Goal: Task Accomplishment & Management: Use online tool/utility

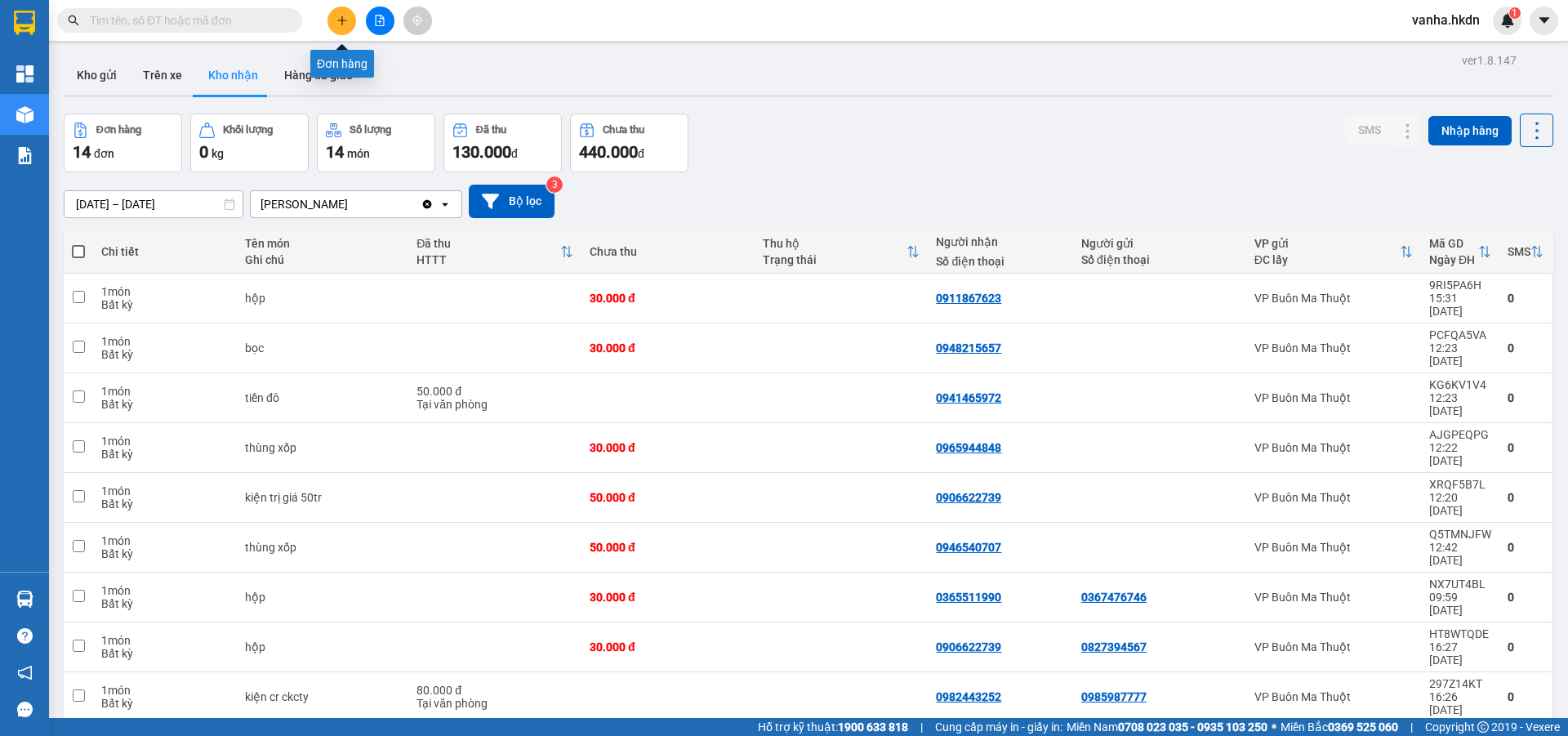
click at [338, 24] on icon "plus" at bounding box center [343, 21] width 12 height 12
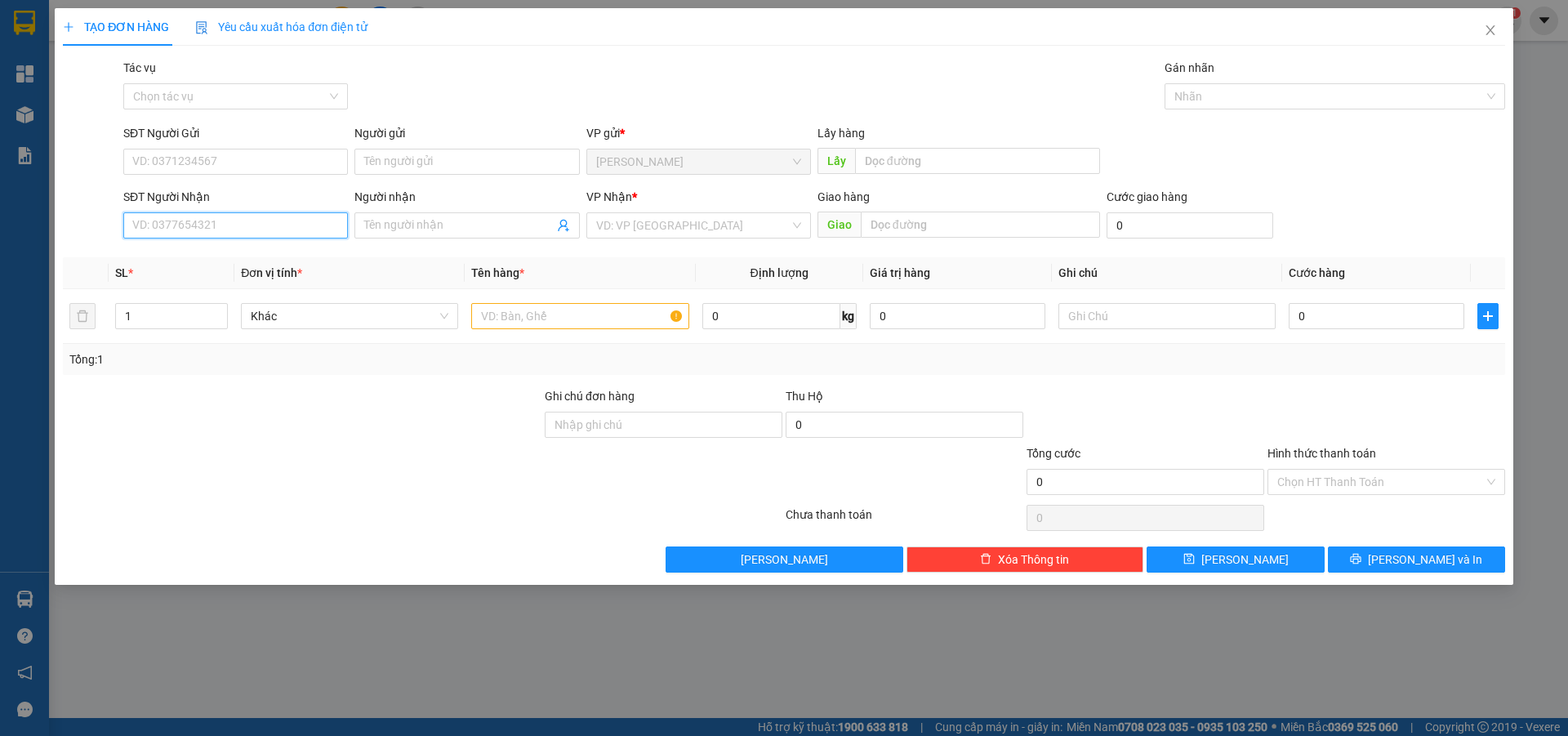
click at [232, 226] on input "SĐT Người Nhận" at bounding box center [235, 225] width 224 height 26
type input "0914582952"
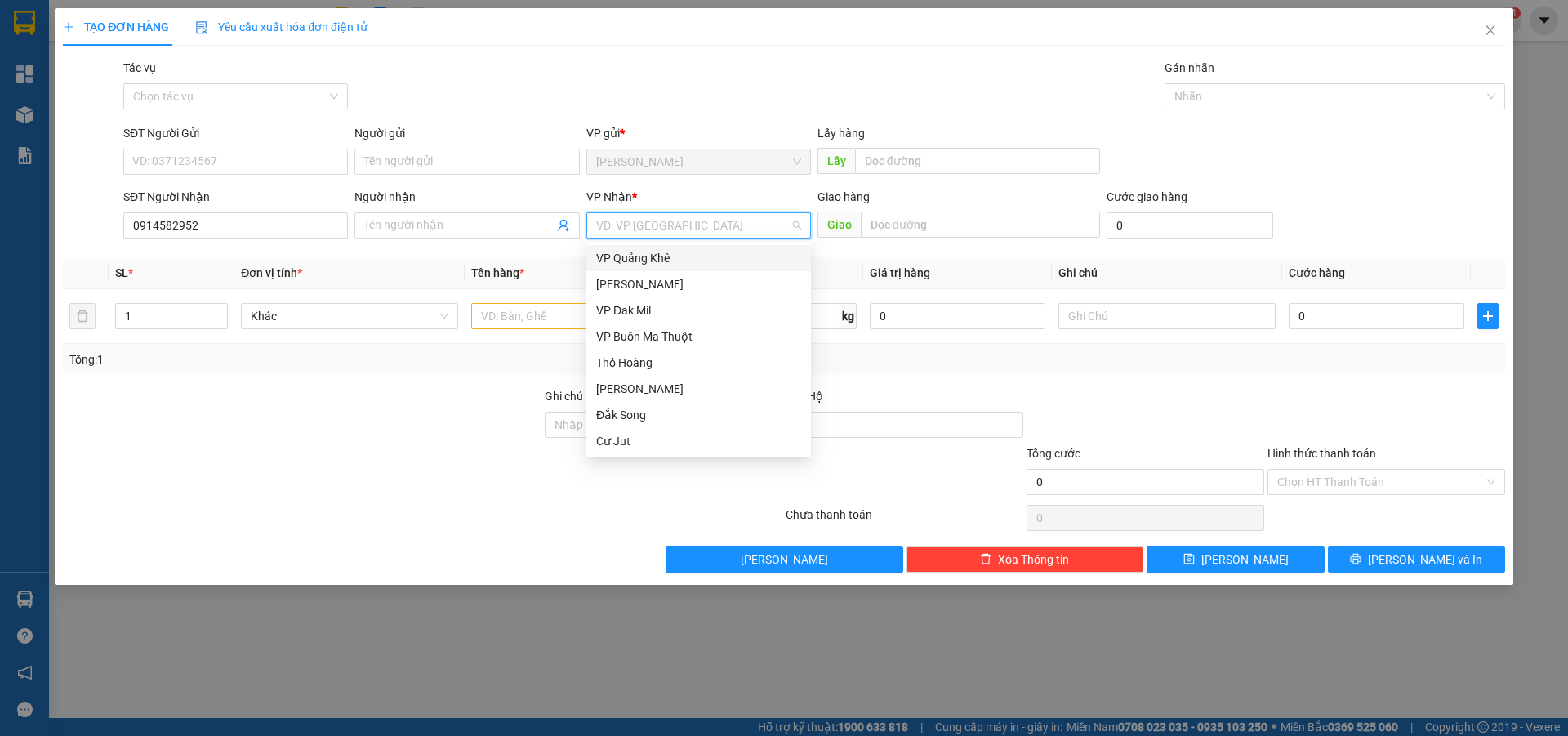
click at [627, 220] on input "search" at bounding box center [692, 225] width 194 height 25
click at [639, 335] on div "VP Buôn Ma Thuột" at bounding box center [698, 337] width 205 height 18
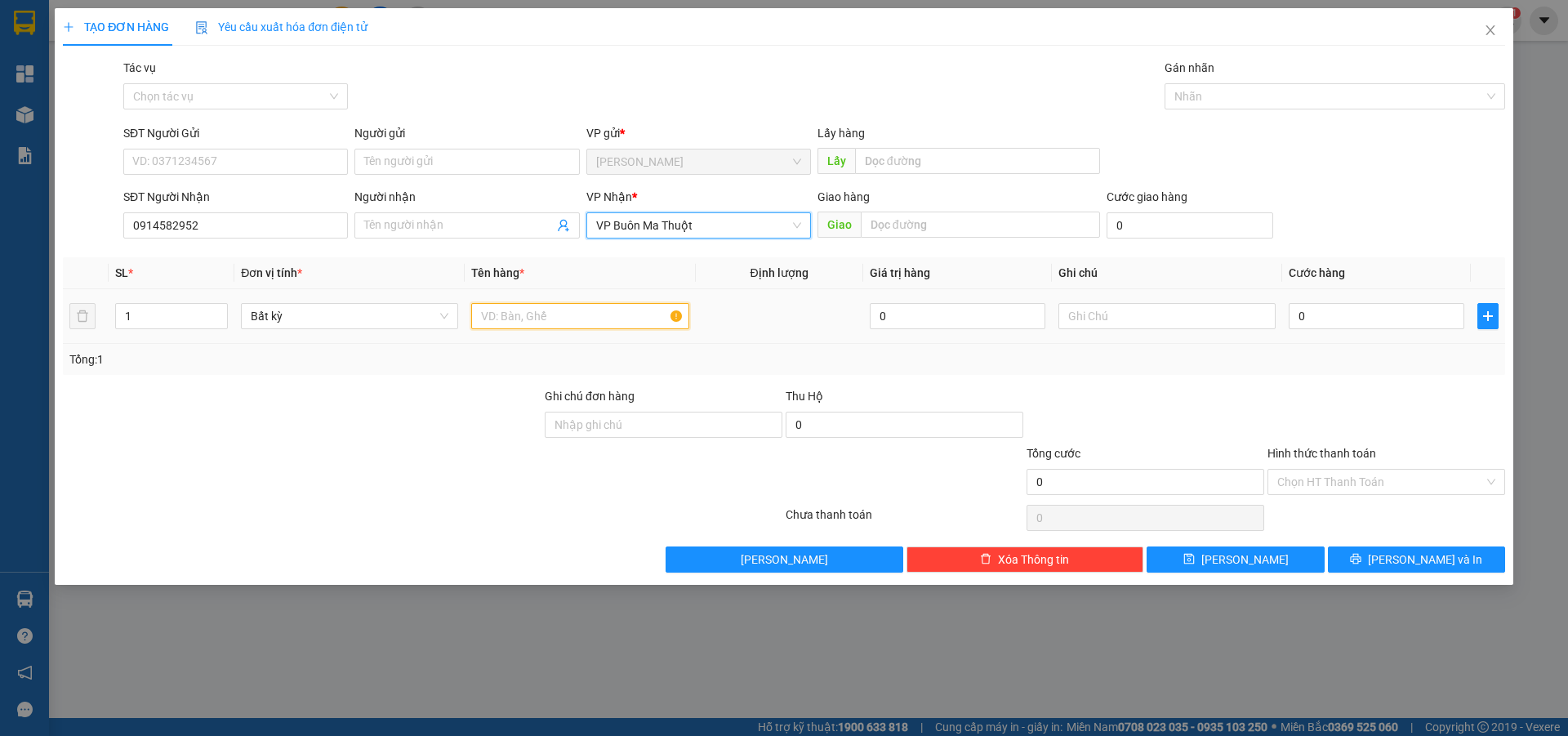
click at [557, 316] on input "text" at bounding box center [580, 316] width 217 height 26
type input "4 lốp xe"
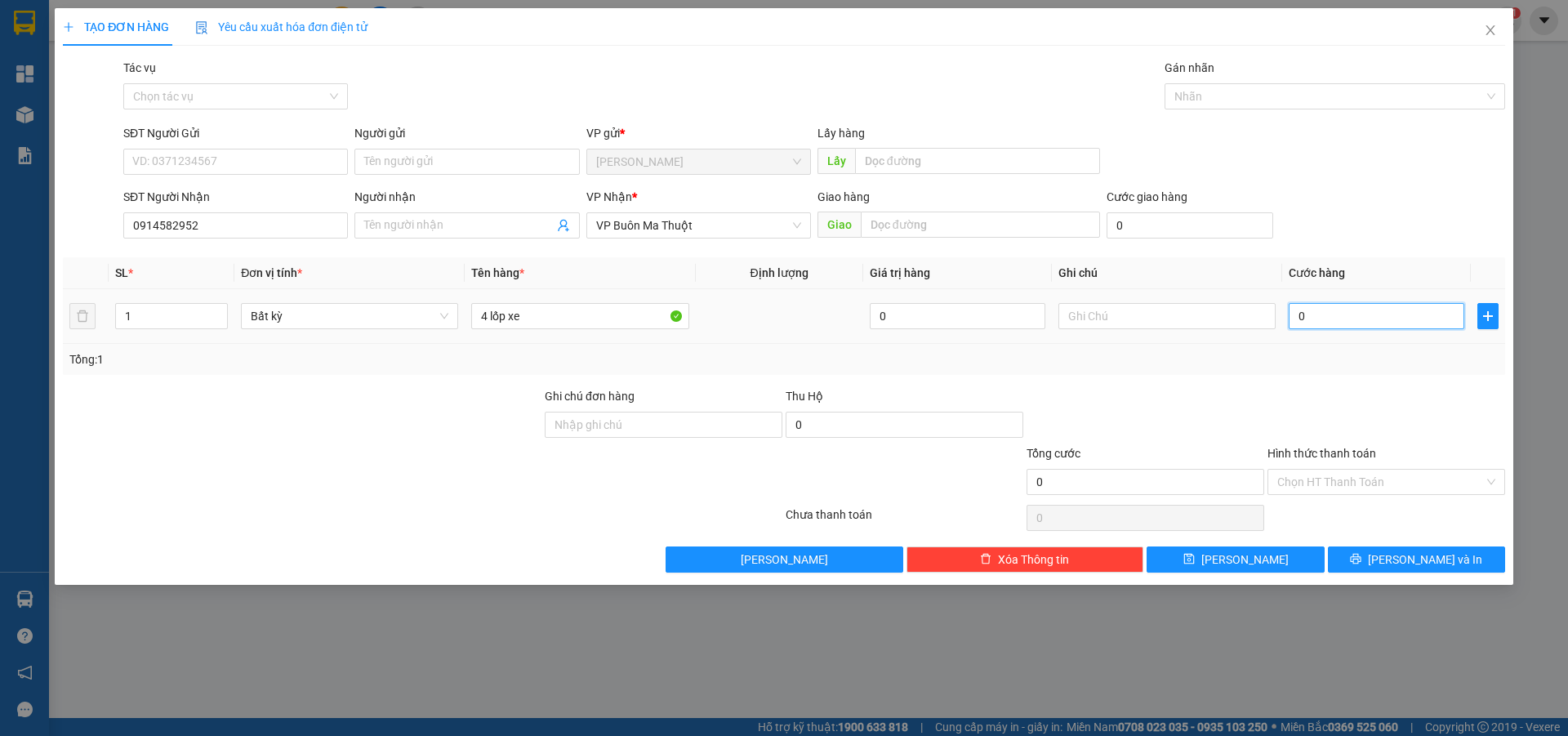
click at [1349, 325] on input "0" at bounding box center [1376, 316] width 176 height 26
click at [1322, 320] on input "0" at bounding box center [1376, 316] width 176 height 26
click at [1297, 316] on input "0" at bounding box center [1376, 316] width 176 height 26
type input "20"
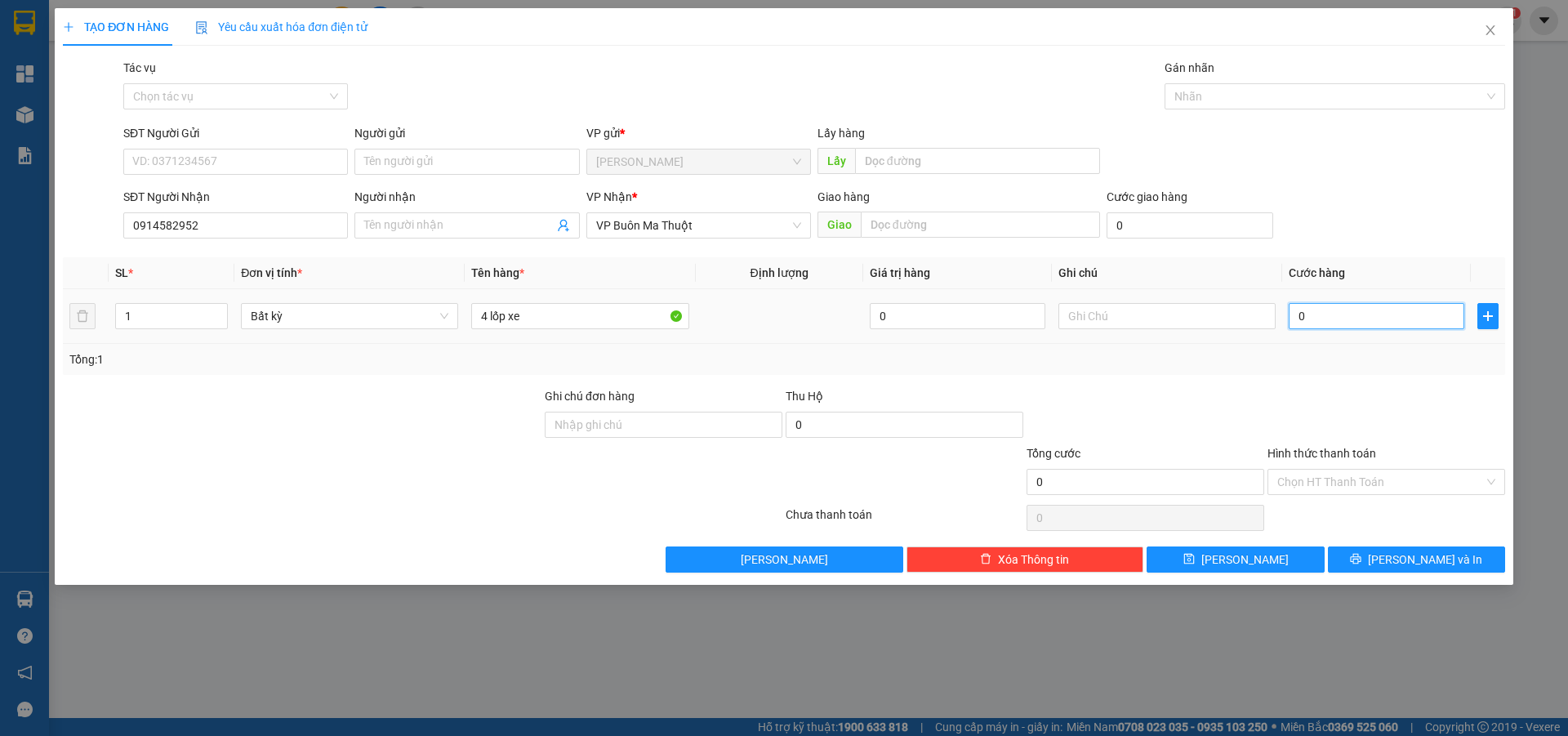
type input "20"
type input "240"
type input "2.400"
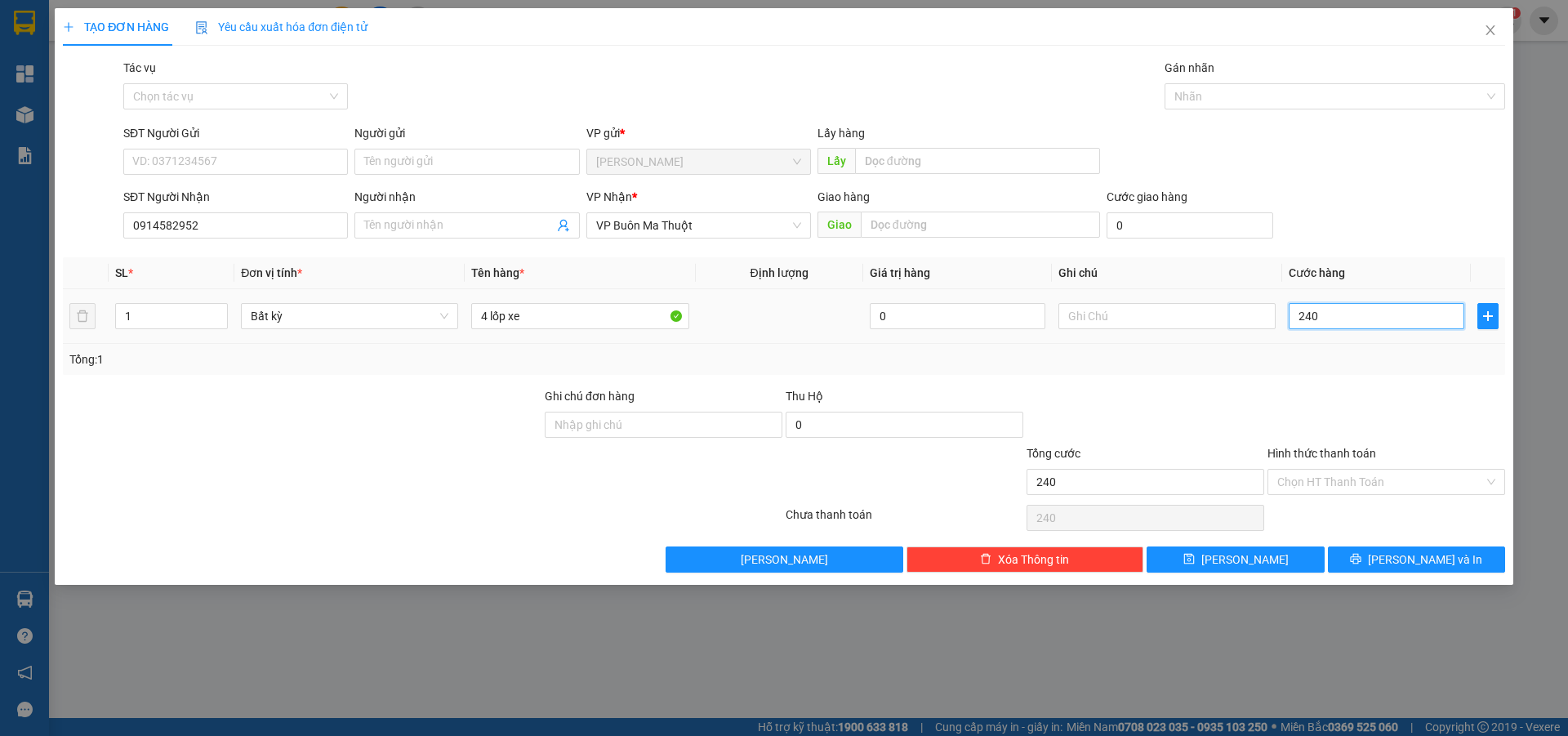
type input "2.400"
type input "24.000"
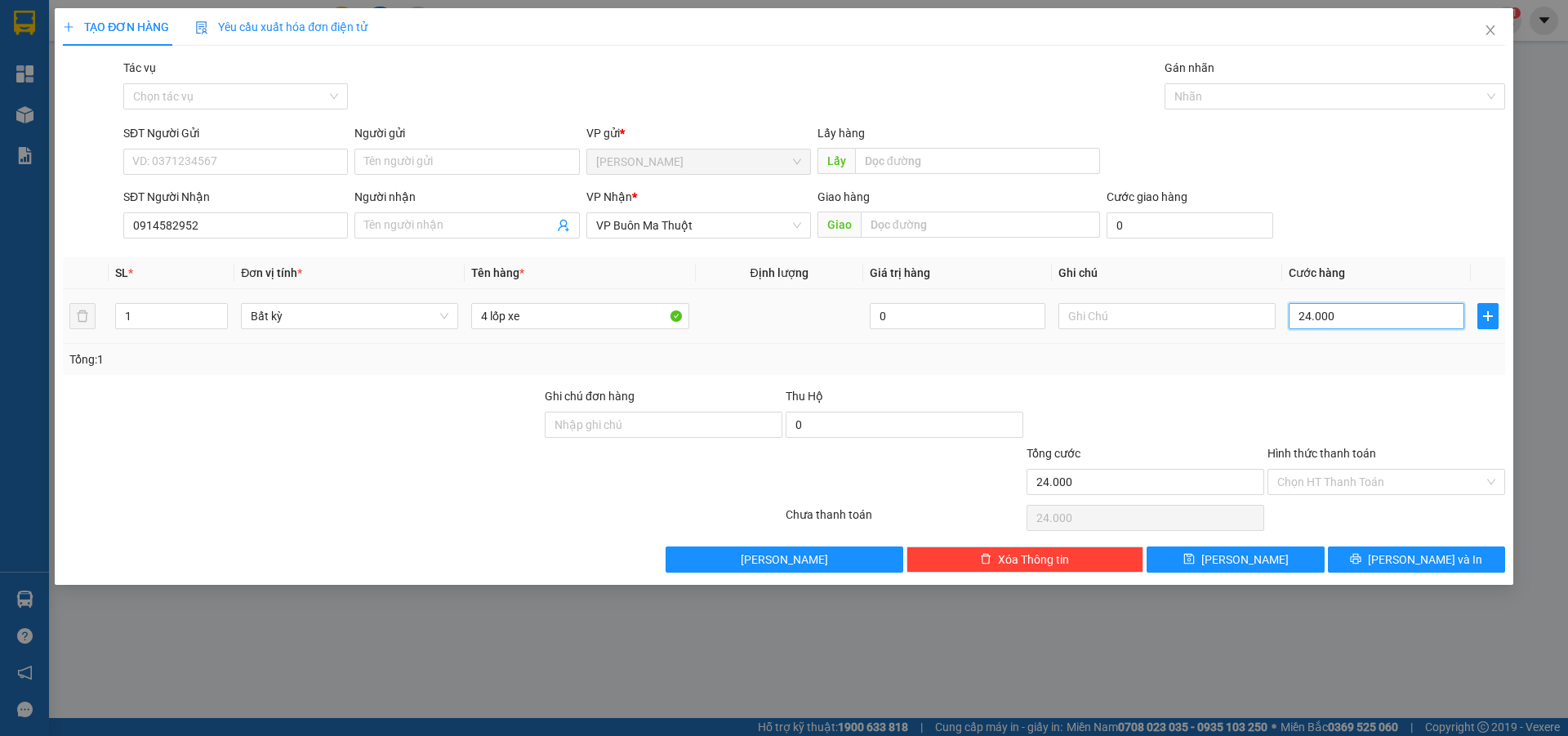
type input "240.000"
click at [1280, 562] on button "[PERSON_NAME]" at bounding box center [1235, 559] width 177 height 26
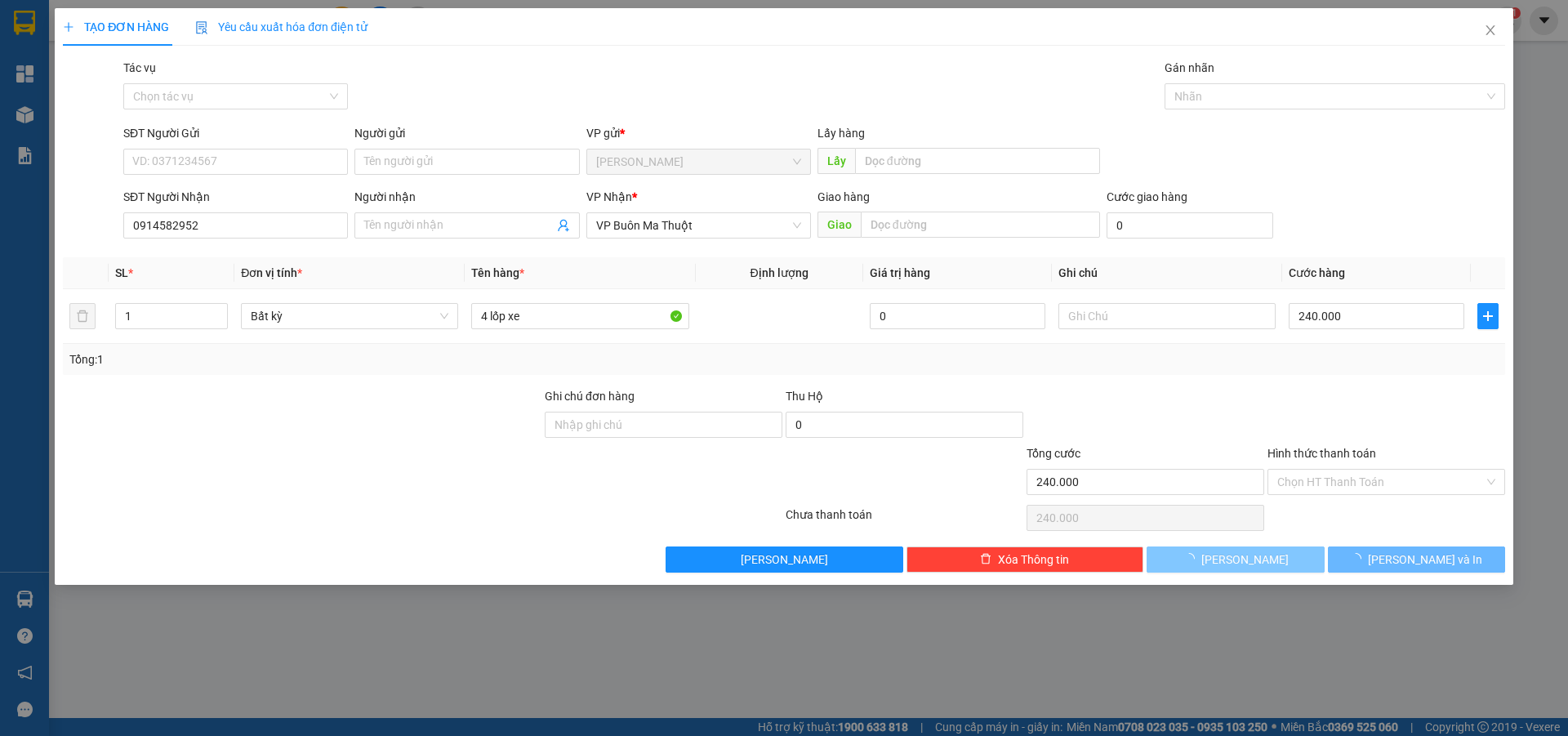
type input "0"
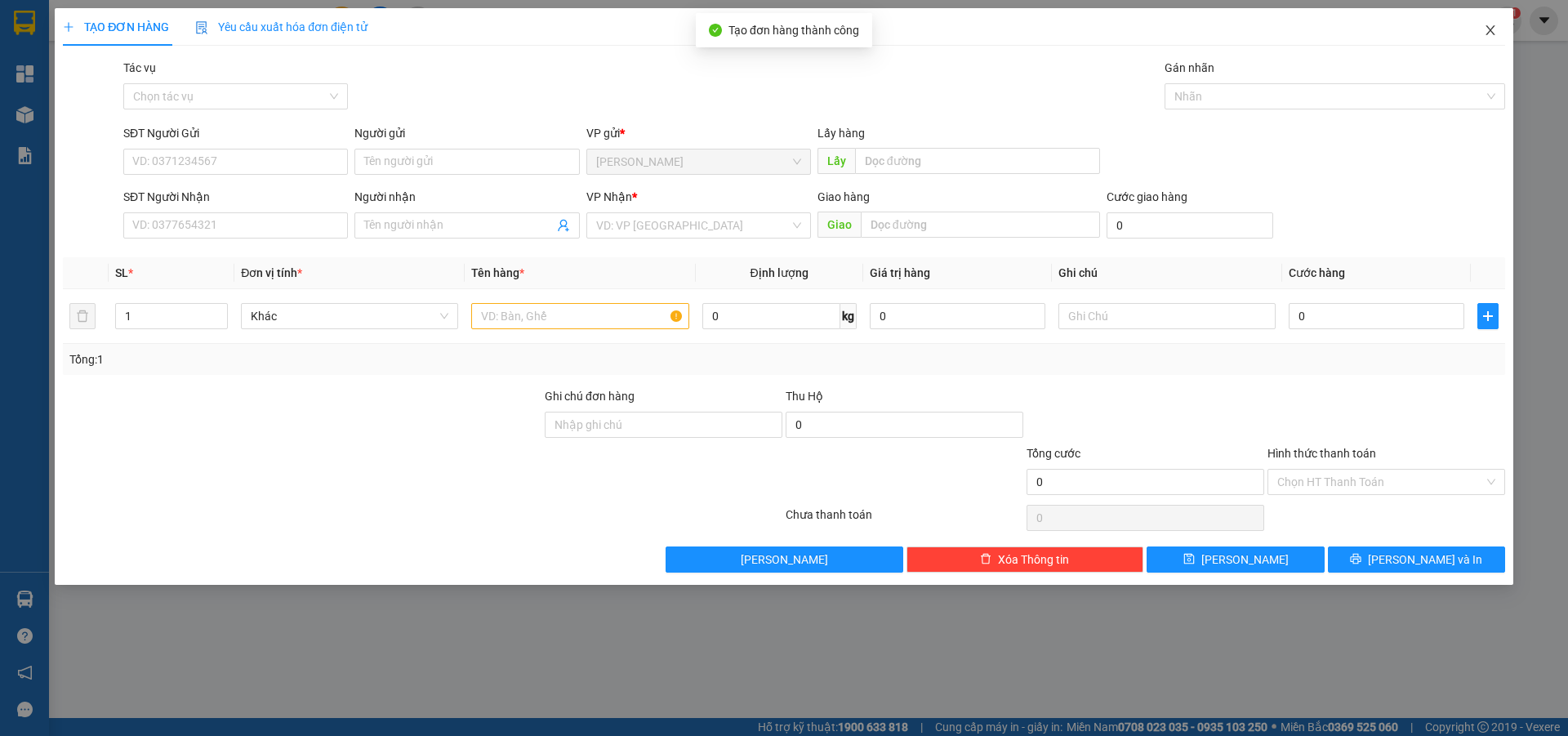
click at [1492, 31] on icon "close" at bounding box center [1490, 30] width 13 height 13
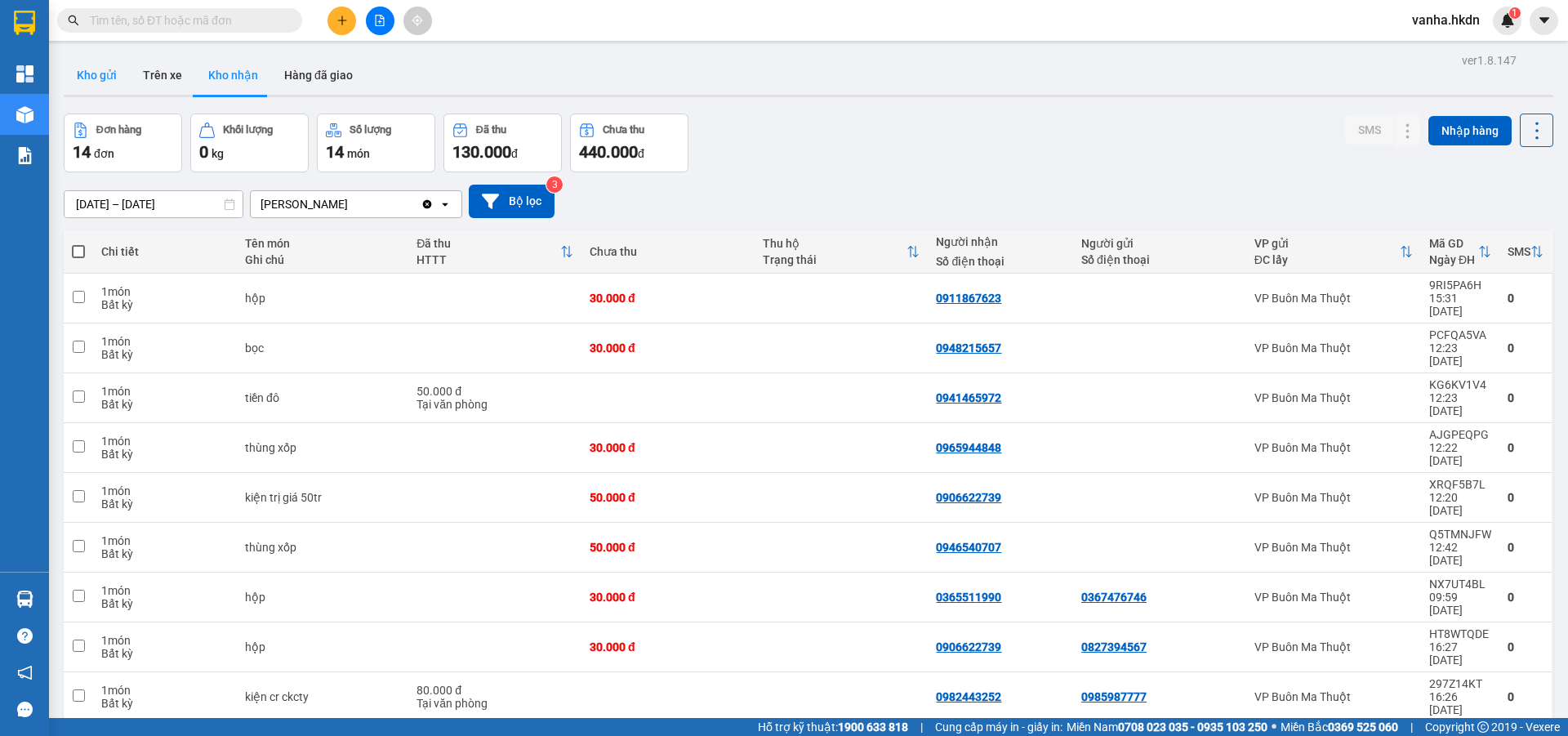
click at [103, 75] on button "Kho gửi" at bounding box center [96, 74] width 67 height 39
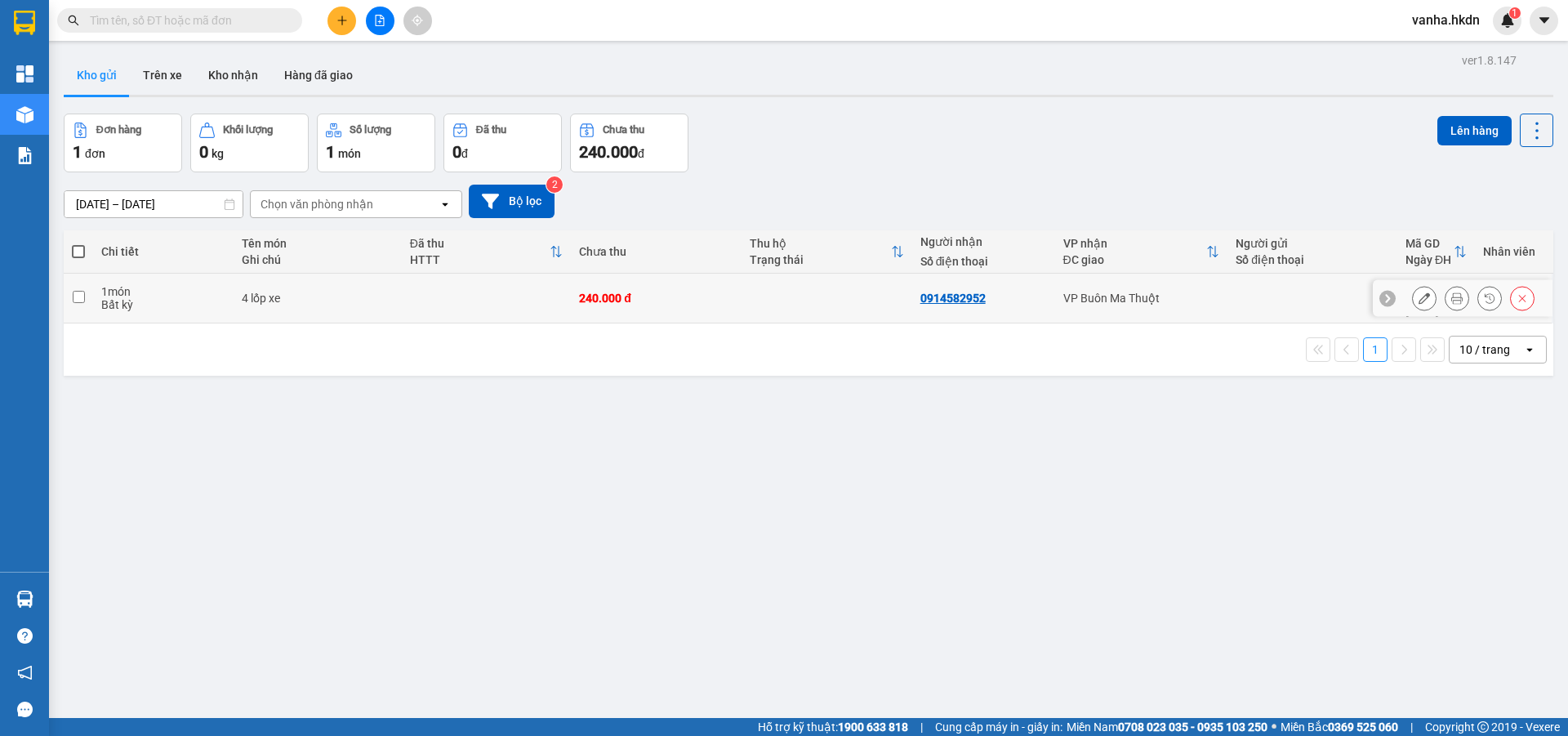
click at [76, 291] on input "checkbox" at bounding box center [78, 297] width 12 height 12
checkbox input "true"
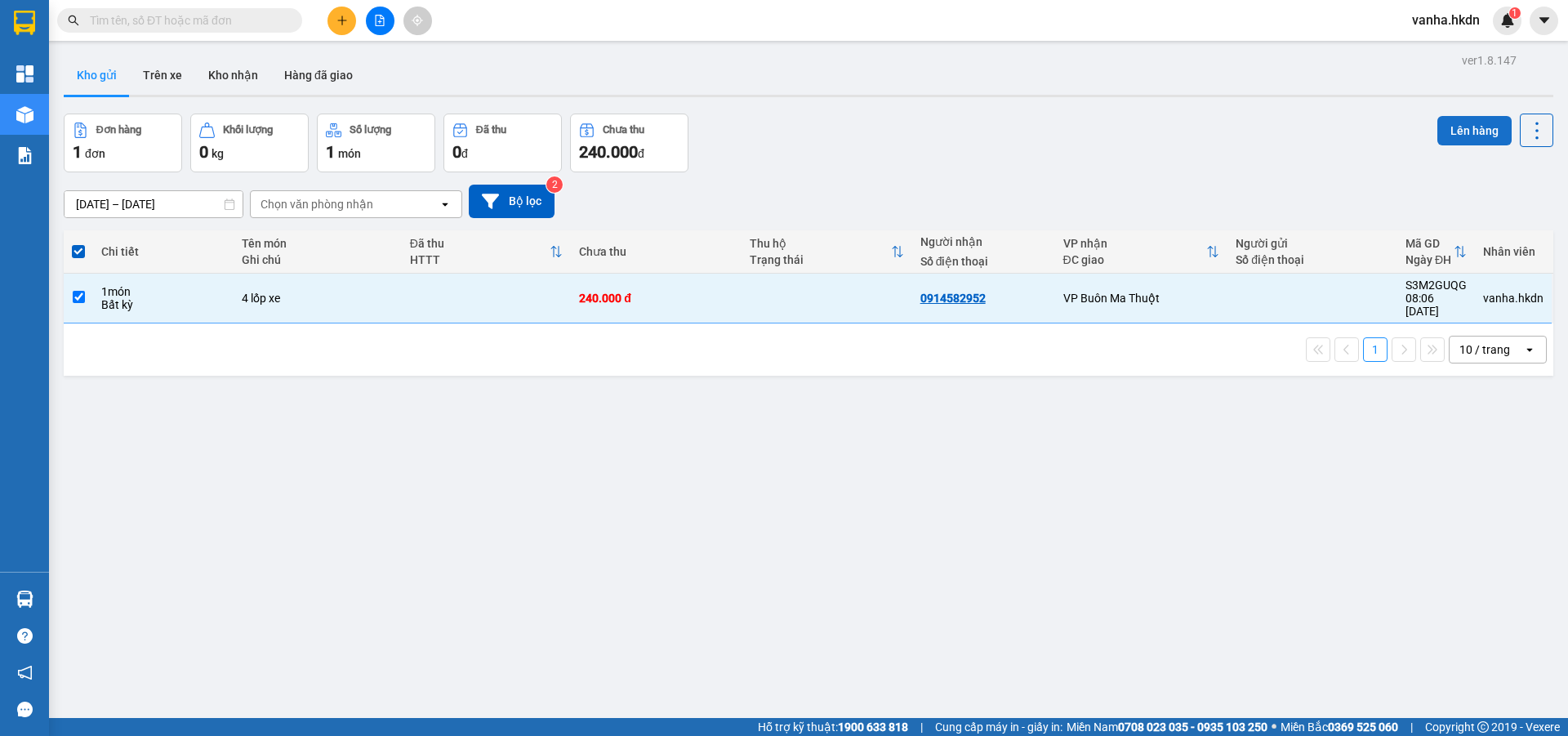
click at [1462, 131] on button "Lên hàng" at bounding box center [1475, 131] width 74 height 30
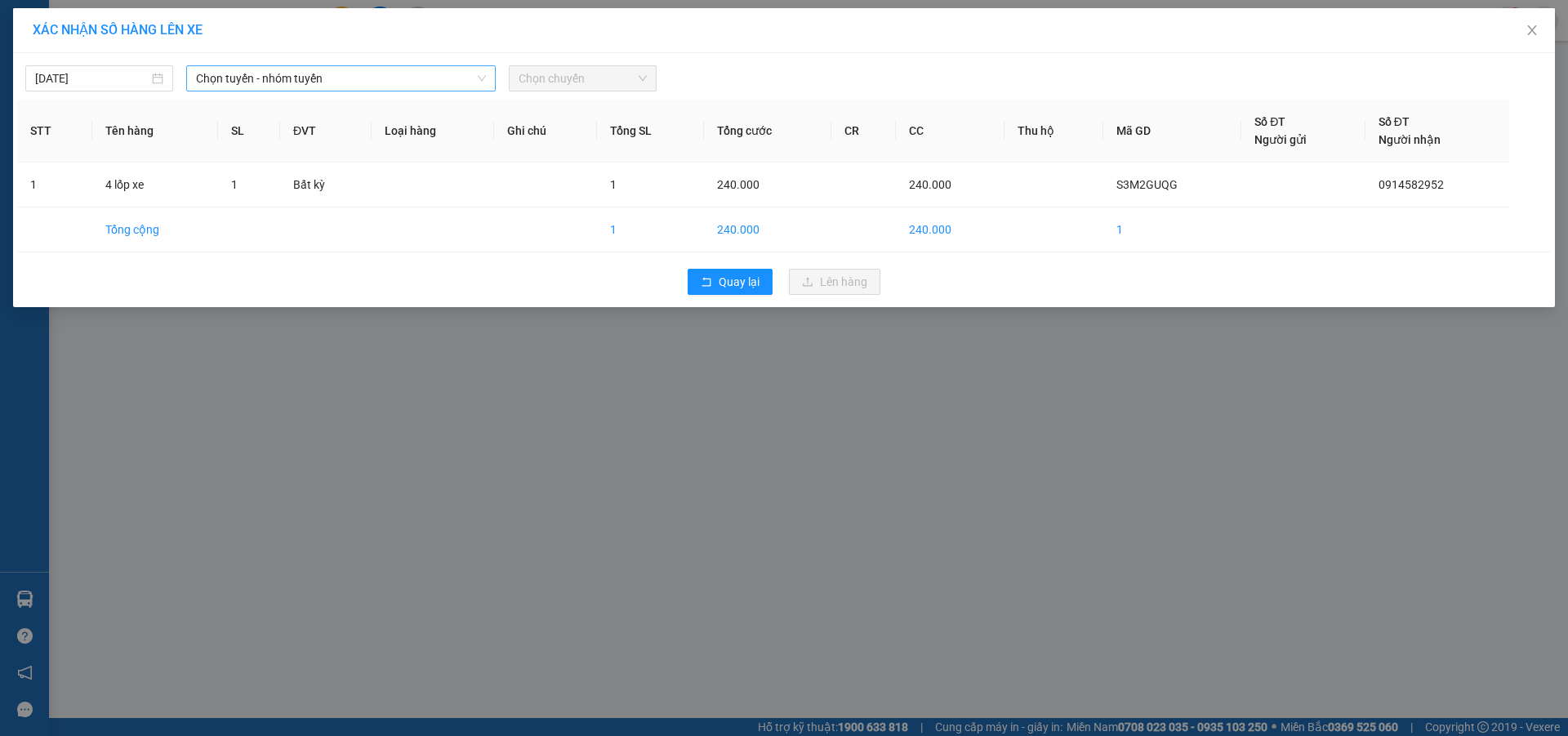
click at [381, 79] on span "Chọn tuyến - nhóm tuyến" at bounding box center [341, 78] width 290 height 25
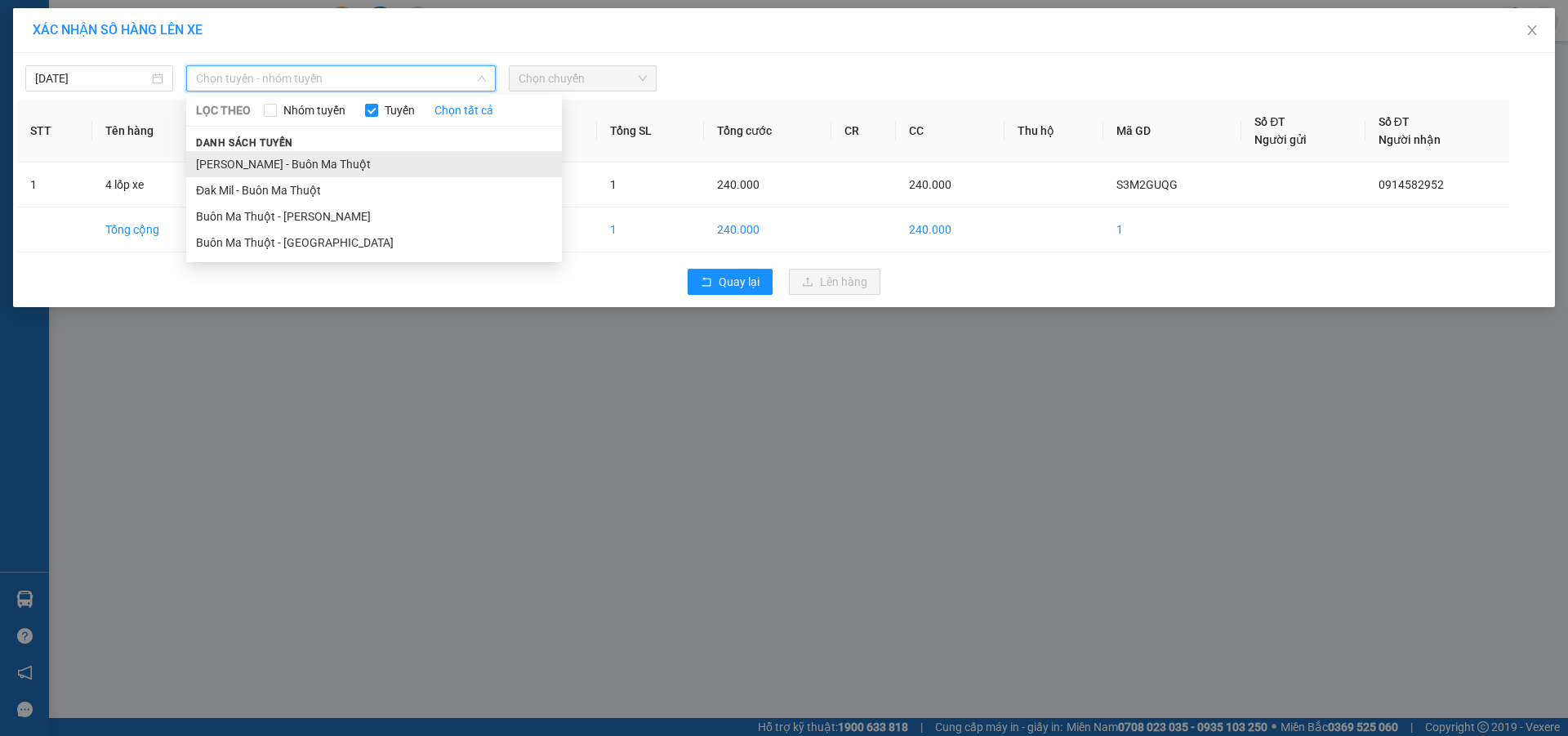
click at [294, 161] on li "[PERSON_NAME] - Buôn Ma Thuột" at bounding box center [374, 164] width 375 height 26
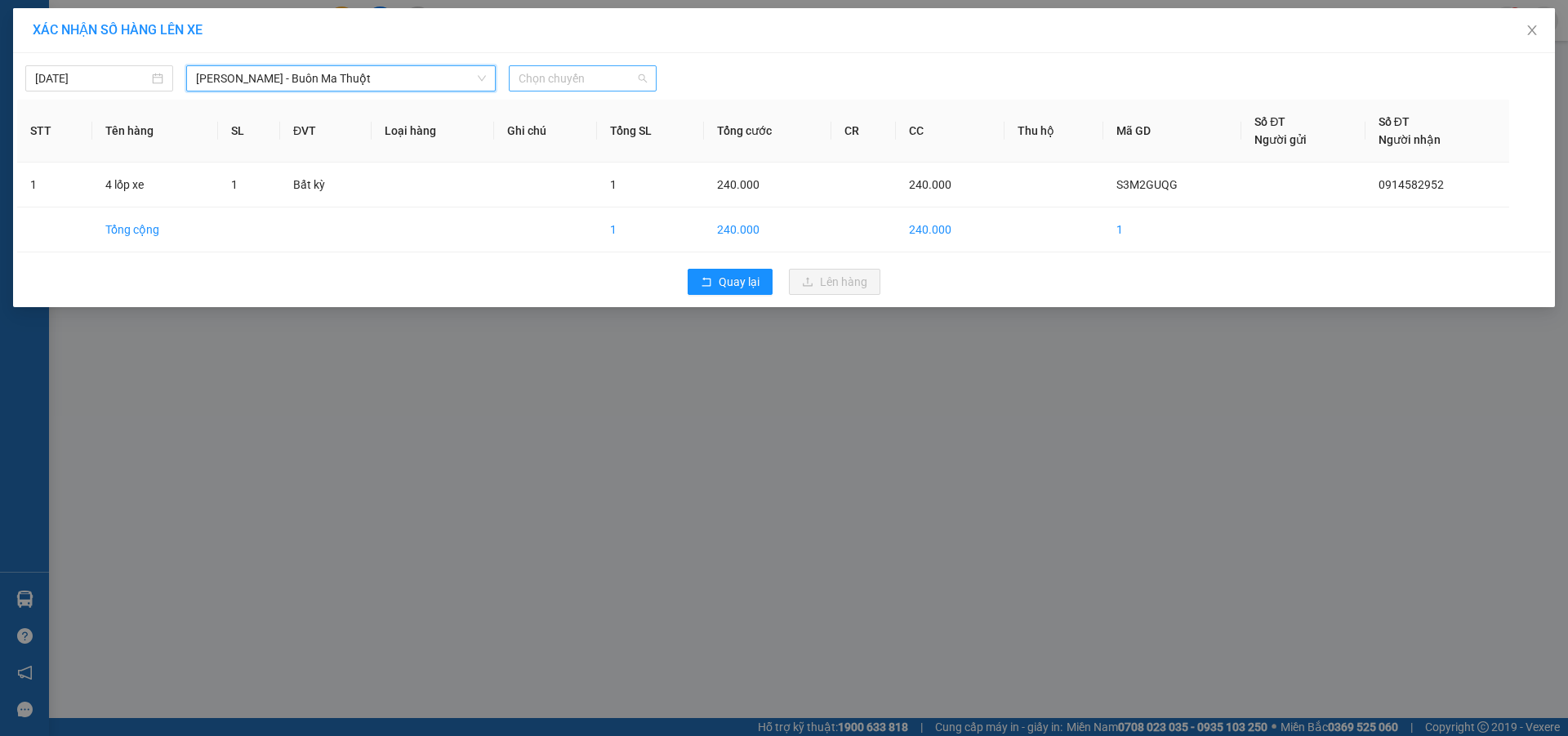
click at [594, 81] on span "Chọn chuyến" at bounding box center [582, 78] width 128 height 25
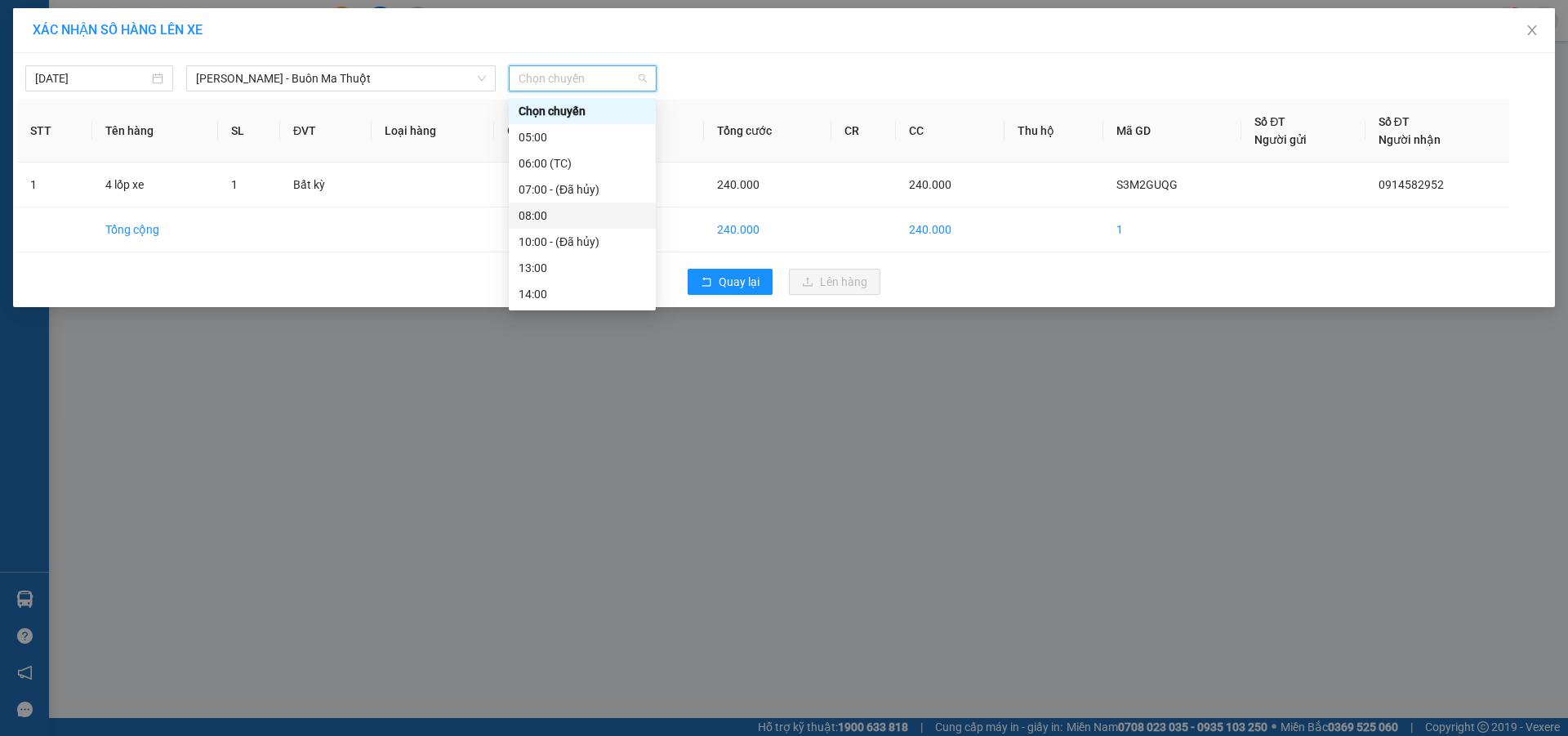
click at [541, 220] on div "08:00" at bounding box center [582, 216] width 127 height 18
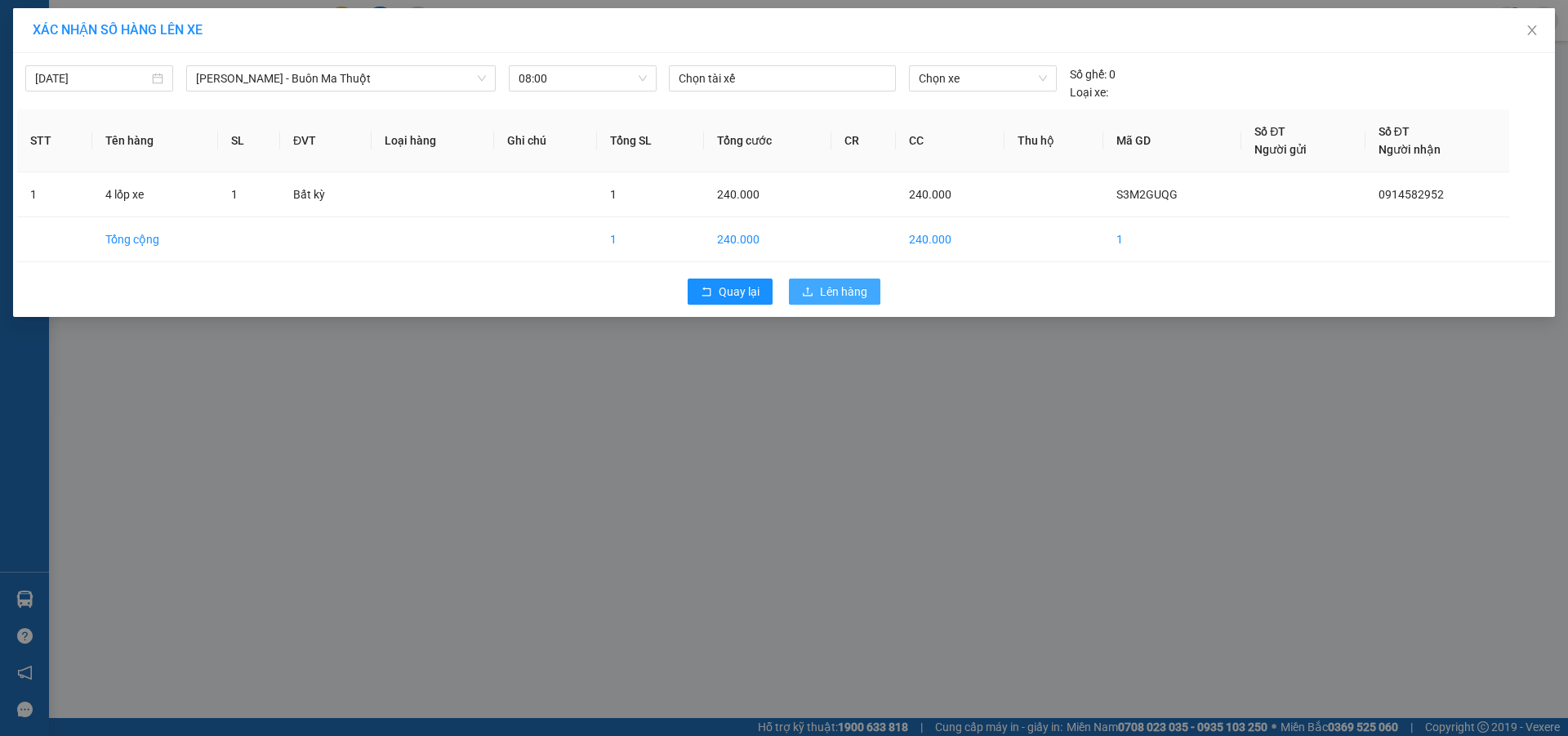
click at [839, 281] on button "Lên hàng" at bounding box center [834, 291] width 91 height 26
